Goal: Download file/media

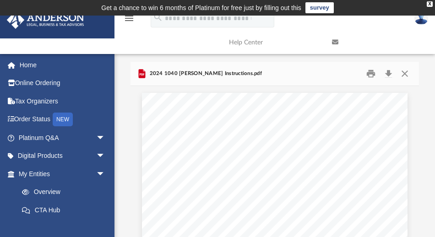
scroll to position [203, 284]
click at [404, 74] on button "Close" at bounding box center [405, 73] width 16 height 14
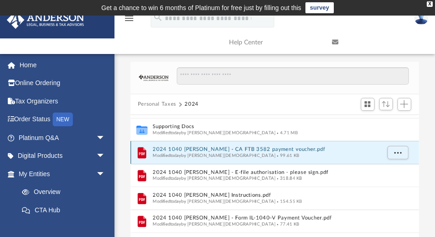
click at [249, 149] on button "2024 1040 [PERSON_NAME] - CA FTB 3582 payment voucher.pdf" at bounding box center [266, 150] width 227 height 6
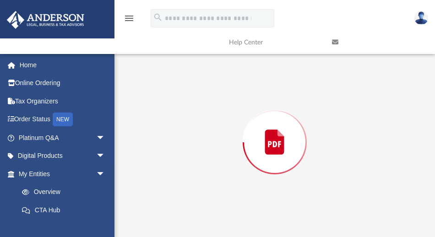
scroll to position [85, 0]
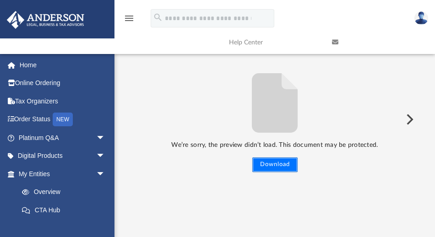
click at [279, 164] on button "Download" at bounding box center [274, 165] width 45 height 15
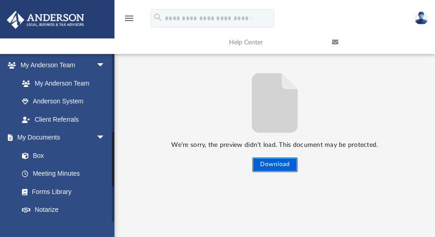
scroll to position [236, 0]
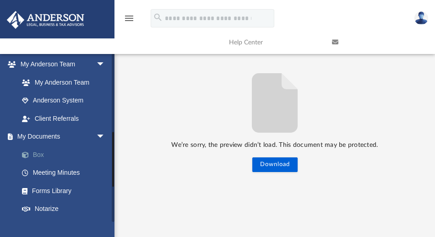
click at [34, 154] on link "Box" at bounding box center [66, 155] width 106 height 18
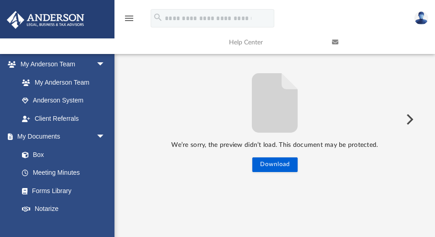
click at [167, 110] on div "We’re sorry, the preview didn’t load. This document may be protected. Download" at bounding box center [275, 119] width 289 height 106
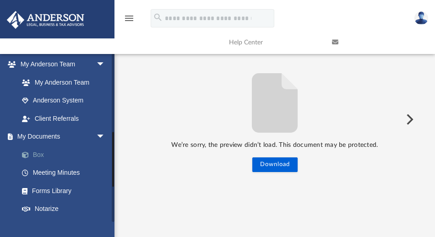
click at [34, 153] on link "Box" at bounding box center [66, 155] width 106 height 18
click at [35, 153] on link "Box" at bounding box center [66, 155] width 106 height 18
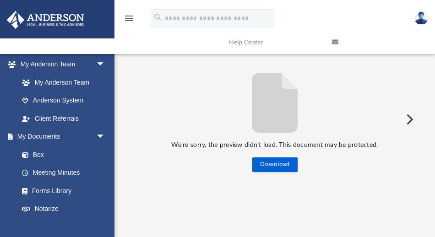
scroll to position [0, 0]
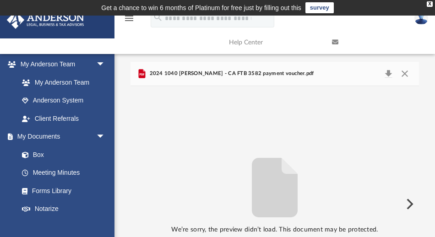
click at [200, 74] on span "2024 1040 [PERSON_NAME] - CA FTB 3582 payment voucher.pdf" at bounding box center [231, 74] width 166 height 8
click at [389, 72] on button "Download" at bounding box center [388, 73] width 16 height 13
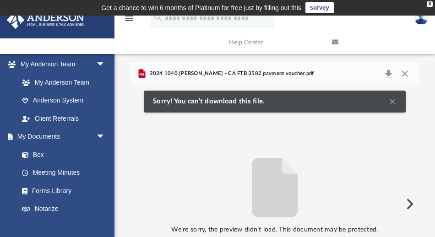
click at [167, 161] on div "We’re sorry, the preview didn’t load. This document may be protected. Download" at bounding box center [275, 204] width 289 height 106
click at [405, 73] on button "Close" at bounding box center [405, 73] width 16 height 13
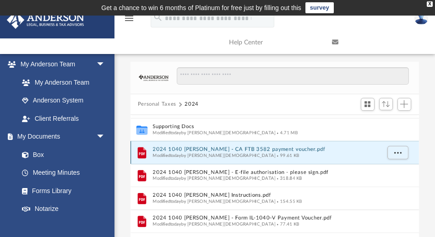
click at [162, 148] on button "2024 1040 [PERSON_NAME] - CA FTB 3582 payment voucher.pdf" at bounding box center [266, 150] width 227 height 6
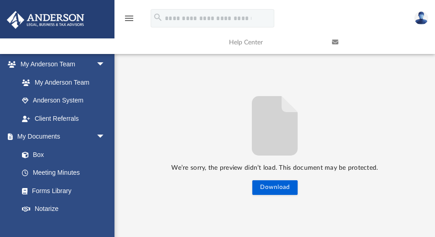
scroll to position [85, 0]
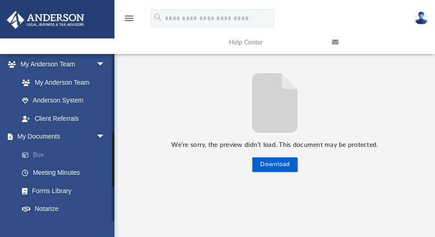
click at [38, 151] on link "Box" at bounding box center [66, 155] width 106 height 18
click at [38, 153] on link "Box" at bounding box center [66, 155] width 106 height 18
click at [41, 153] on link "Box" at bounding box center [66, 155] width 106 height 18
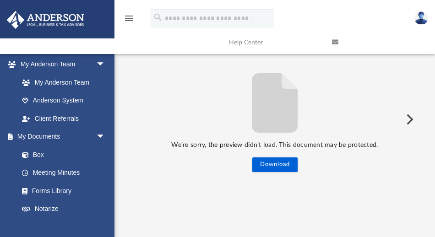
scroll to position [0, 0]
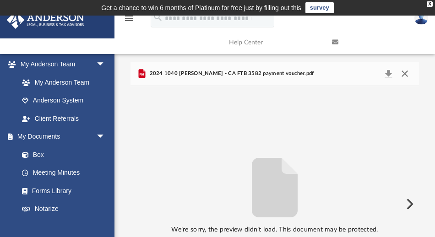
click at [403, 71] on button "Close" at bounding box center [405, 73] width 16 height 13
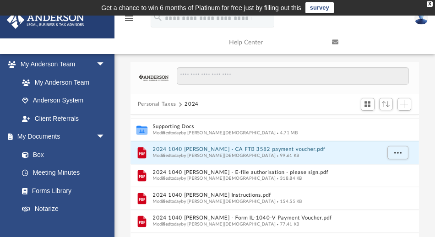
click at [155, 104] on button "Personal Taxes" at bounding box center [157, 104] width 38 height 8
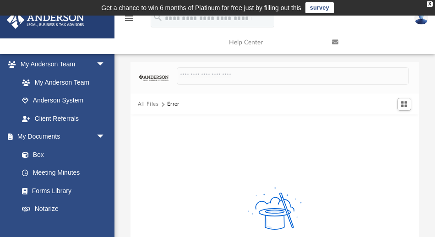
click at [420, 20] on img at bounding box center [422, 17] width 14 height 13
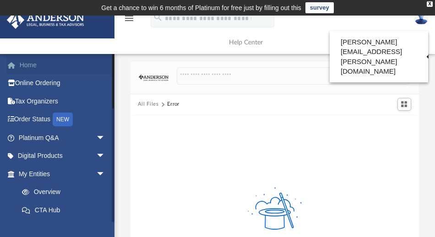
click at [33, 67] on link "Home" at bounding box center [62, 65] width 113 height 18
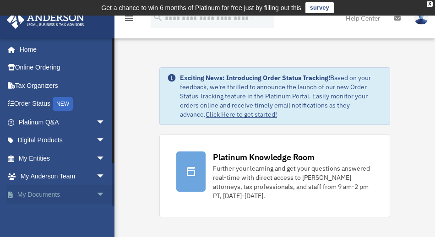
click at [96, 194] on span "arrow_drop_down" at bounding box center [105, 195] width 18 height 19
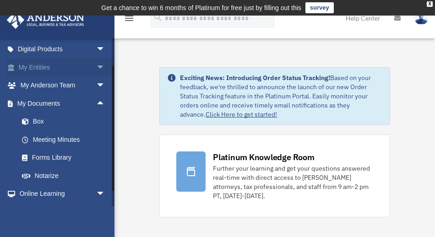
scroll to position [80, 0]
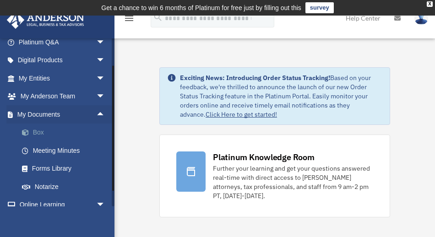
click at [39, 131] on link "Box" at bounding box center [66, 133] width 106 height 18
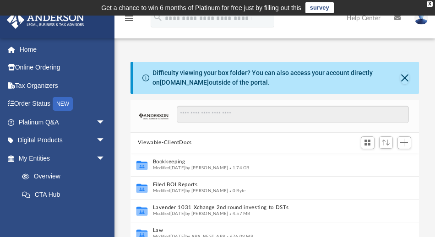
scroll to position [203, 284]
click at [405, 77] on button "Close" at bounding box center [404, 77] width 9 height 13
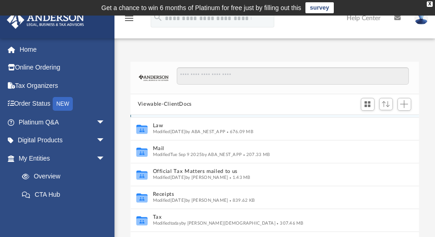
scroll to position [64, 0]
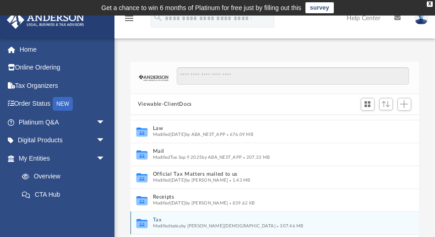
click at [156, 218] on button "Tax" at bounding box center [266, 220] width 227 height 6
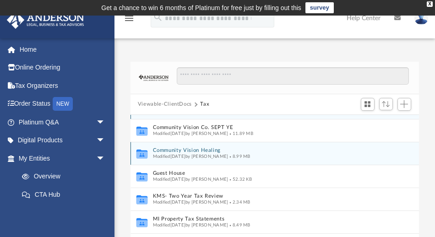
scroll to position [0, 0]
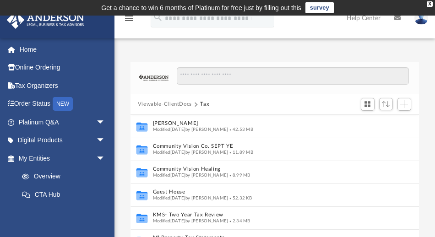
click at [170, 105] on button "Viewable-ClientDocs" at bounding box center [165, 104] width 54 height 8
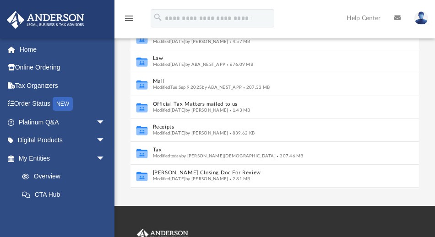
scroll to position [135, 0]
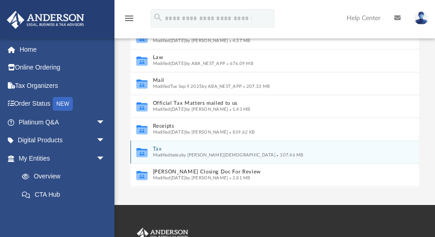
click at [143, 154] on icon "grid" at bounding box center [142, 152] width 11 height 9
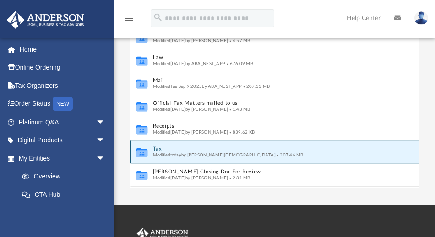
click at [143, 154] on icon "grid" at bounding box center [142, 152] width 11 height 9
click at [195, 149] on button "Tax" at bounding box center [266, 149] width 227 height 6
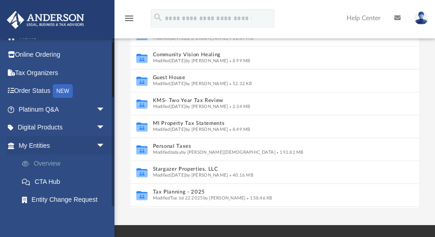
scroll to position [0, 0]
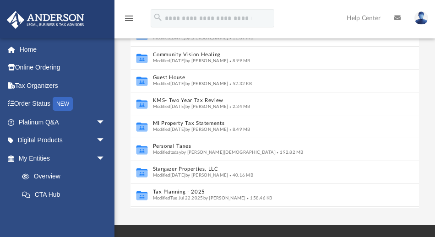
click at [126, 22] on icon "menu" at bounding box center [129, 18] width 11 height 11
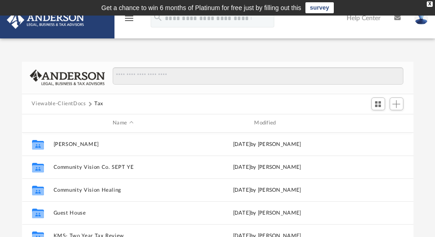
click at [71, 104] on button "Viewable-ClientDocs" at bounding box center [59, 104] width 54 height 8
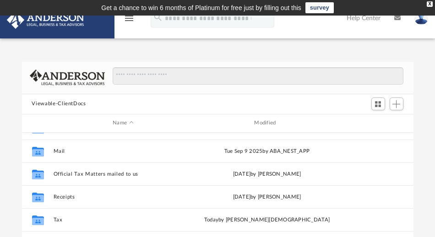
scroll to position [84, 0]
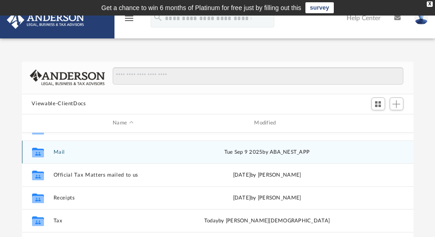
click at [58, 151] on button "Mail" at bounding box center [123, 152] width 140 height 6
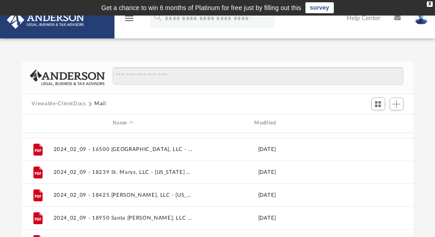
scroll to position [984, 0]
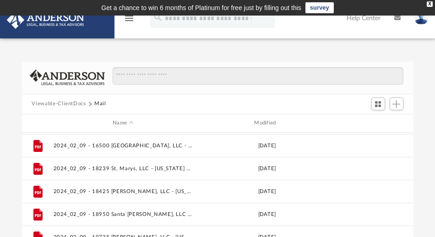
click at [73, 105] on button "Viewable-ClientDocs" at bounding box center [59, 104] width 54 height 8
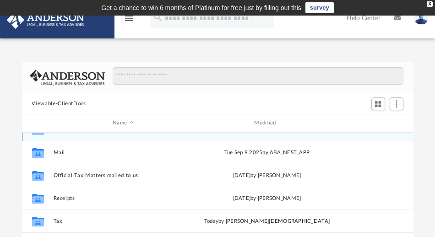
scroll to position [83, 0]
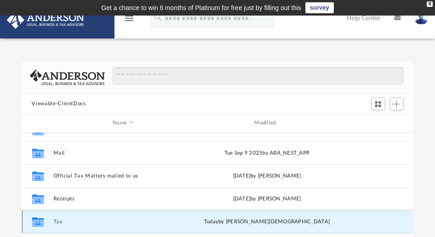
click at [55, 221] on button "Tax" at bounding box center [123, 222] width 140 height 6
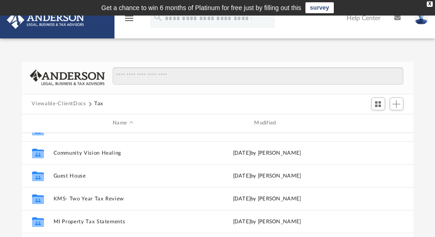
scroll to position [0, 0]
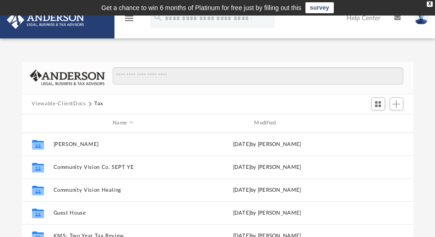
click at [67, 105] on button "Viewable-ClientDocs" at bounding box center [59, 104] width 54 height 8
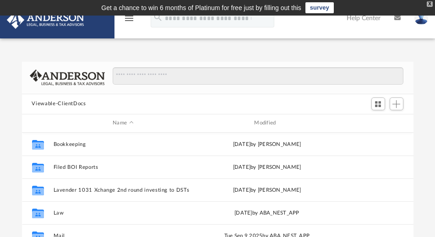
click at [430, 3] on div "X" at bounding box center [430, 3] width 6 height 5
